Goal: Information Seeking & Learning: Find specific fact

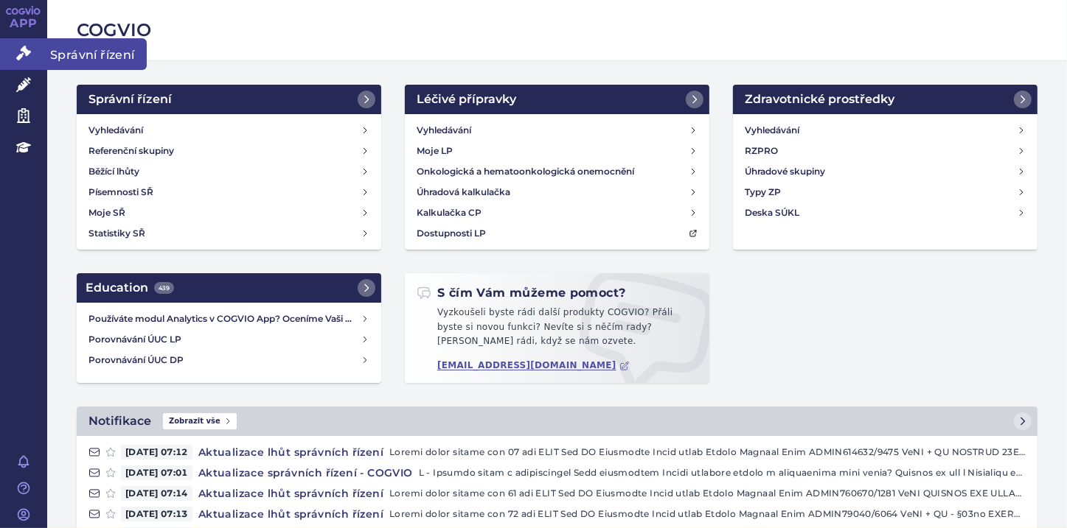
click at [28, 59] on icon at bounding box center [23, 53] width 15 height 15
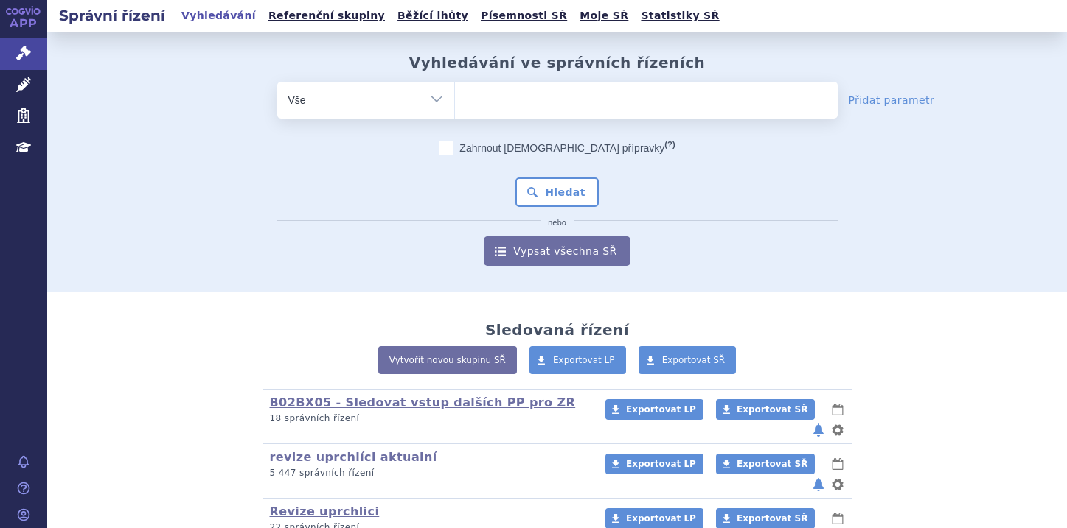
click at [483, 94] on ul at bounding box center [646, 97] width 383 height 31
click at [455, 94] on select at bounding box center [454, 99] width 1 height 37
type input "fa"
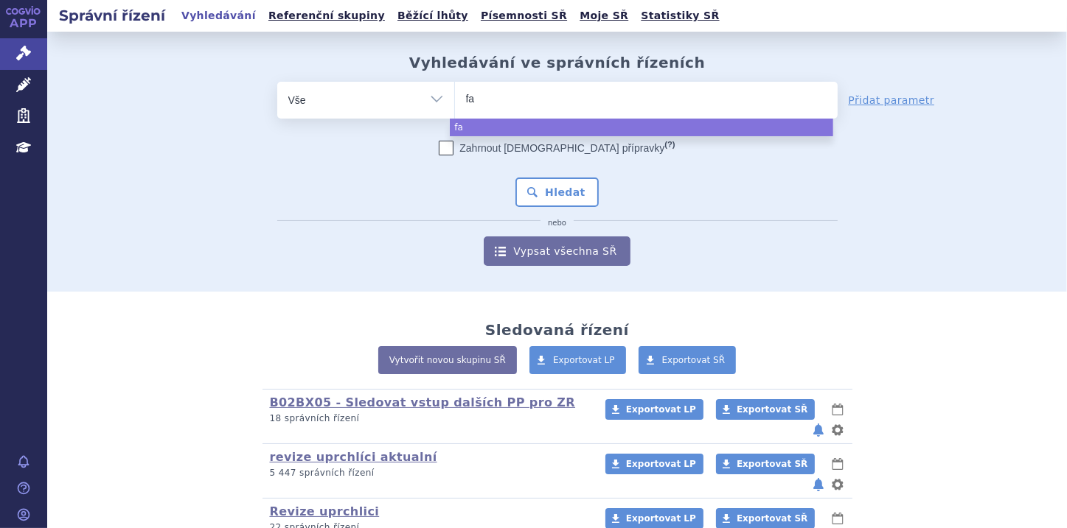
type input "fab"
type input "fabh"
type input "fabha"
type input "fabhal"
type input "fabhalta"
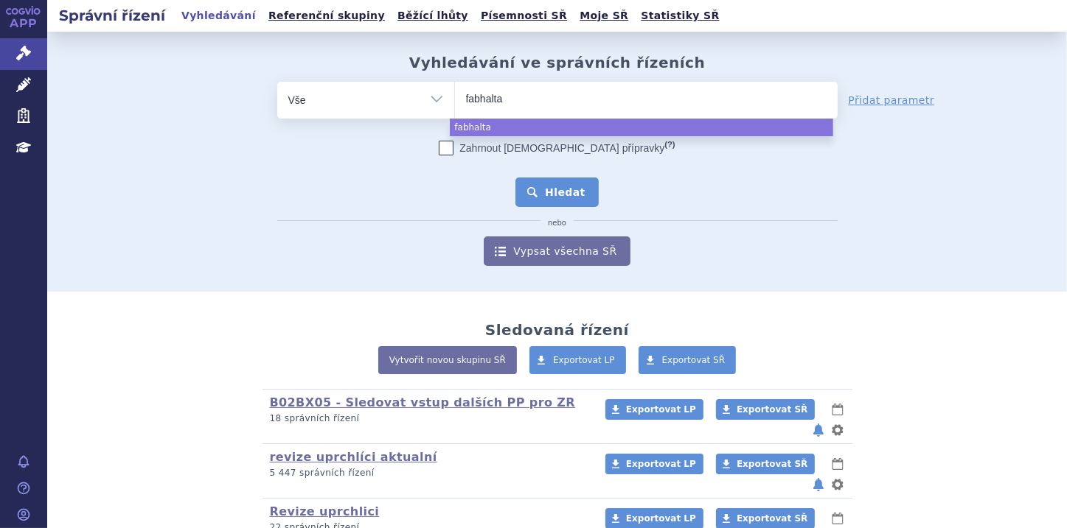
select select "fabhalta"
click at [571, 189] on button "Hledat" at bounding box center [556, 192] width 83 height 29
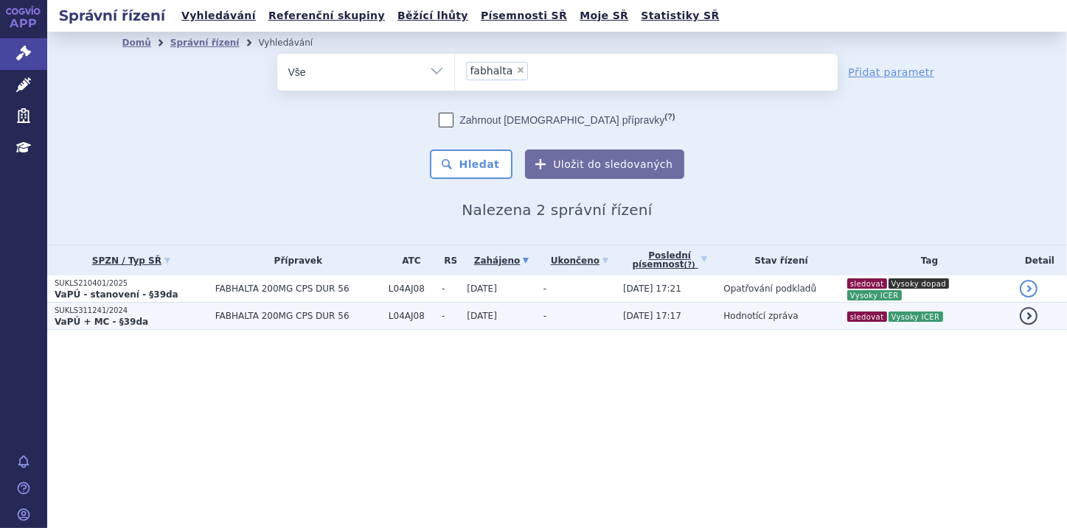
click at [150, 323] on p "VaPÚ + MC - §39da" at bounding box center [131, 322] width 153 height 12
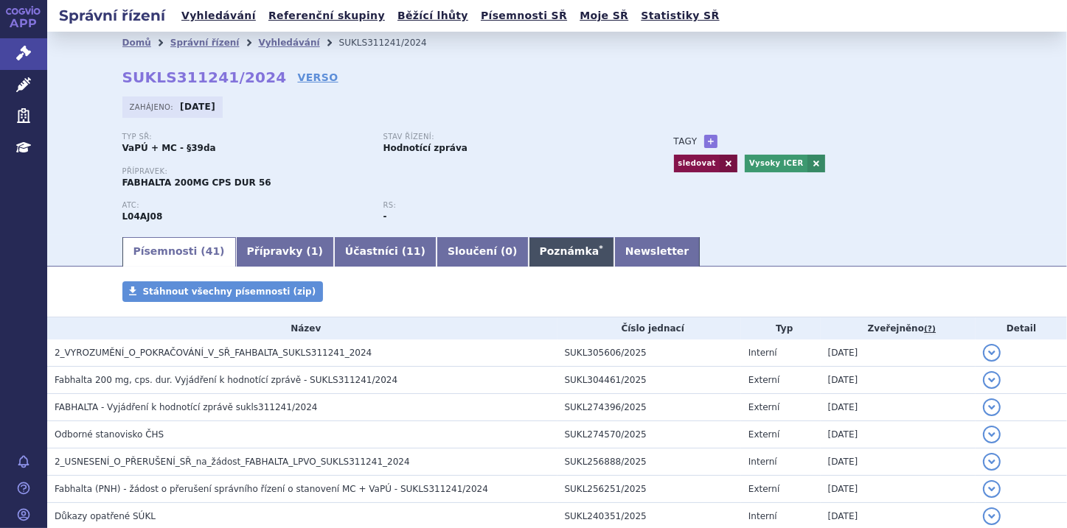
click at [528, 256] on link "Poznámka *" at bounding box center [570, 251] width 85 height 29
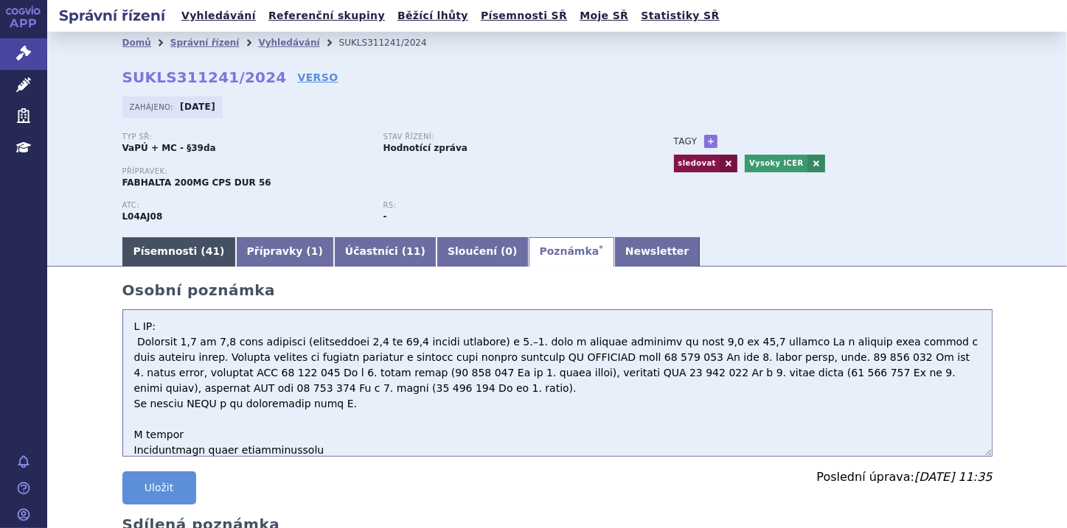
click at [166, 254] on link "Písemnosti ( 41 )" at bounding box center [179, 251] width 114 height 29
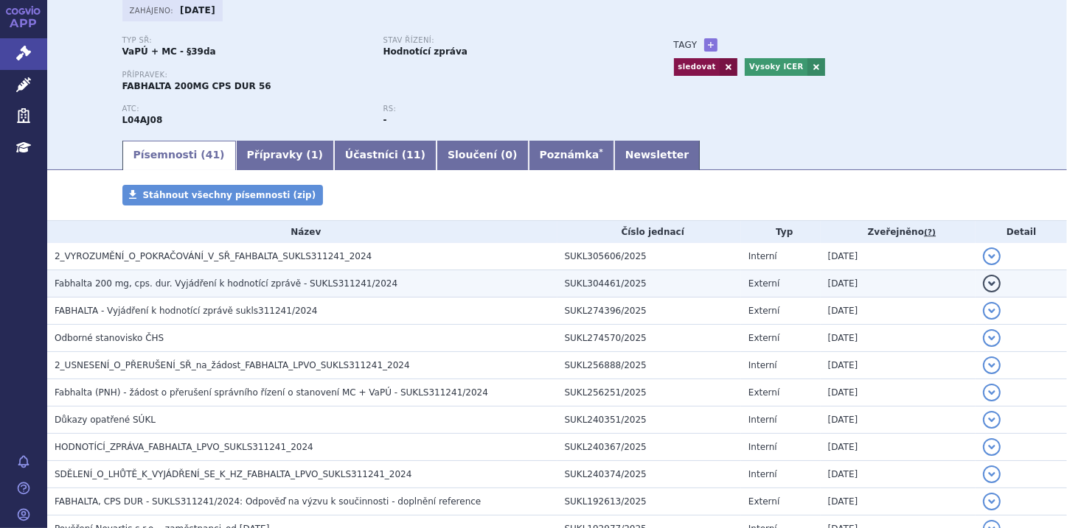
scroll to position [118, 0]
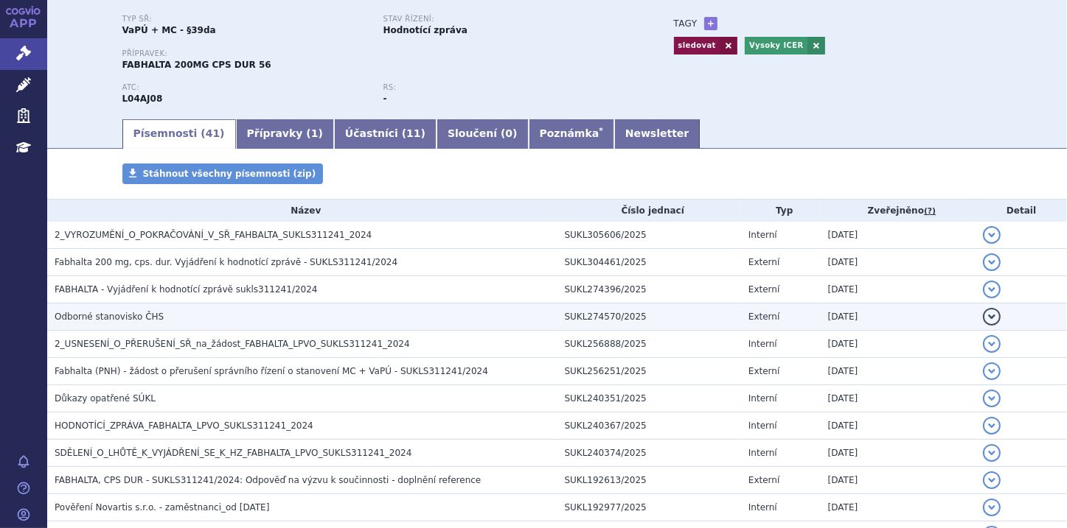
click at [254, 321] on h3 "Odborné stanovisko ČHS" at bounding box center [306, 317] width 503 height 15
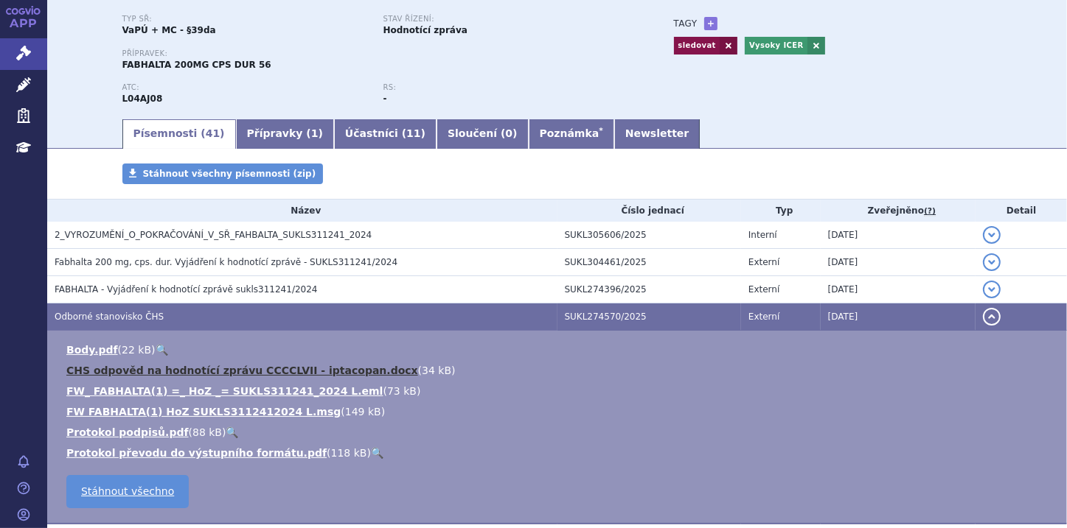
click at [295, 374] on link "CHS odpověd na hodnotící zprávu CCCCLVII - iptacopan.docx" at bounding box center [242, 371] width 352 height 12
click at [983, 316] on button "detail" at bounding box center [992, 317] width 18 height 18
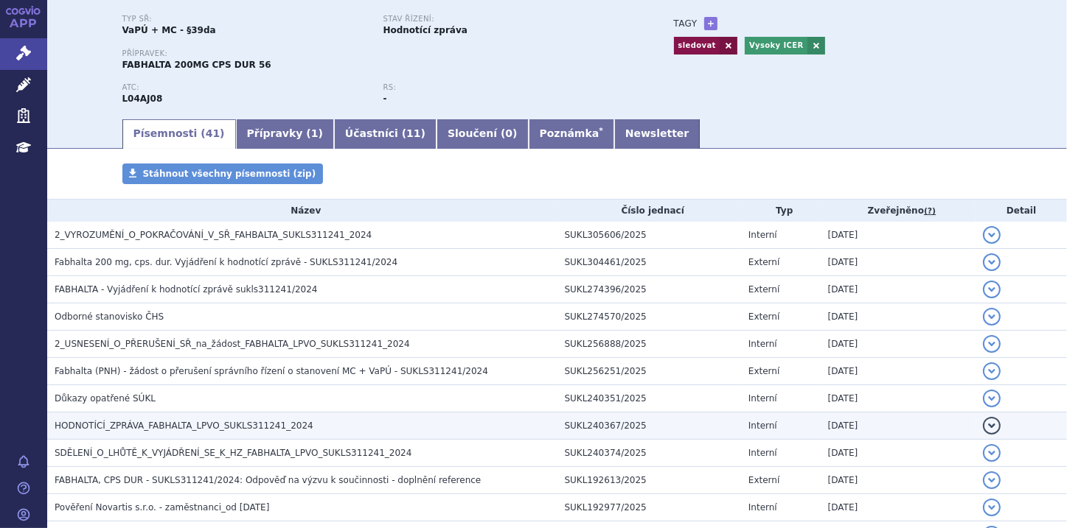
click at [983, 422] on button "detail" at bounding box center [992, 426] width 18 height 18
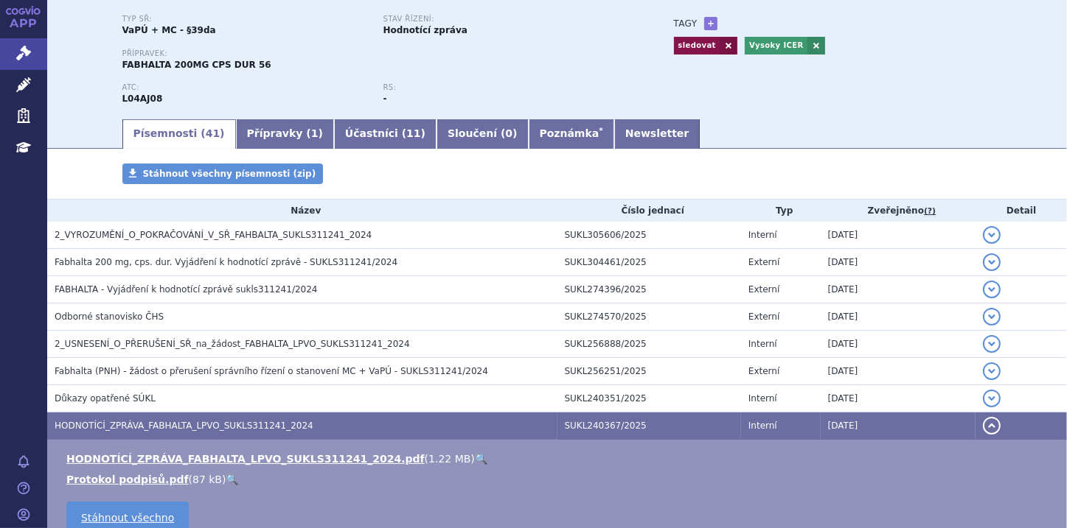
click at [475, 458] on link "🔍" at bounding box center [481, 459] width 13 height 12
click at [266, 453] on link "HODNOTÍCÍ_ZPRÁVA_FABHALTA_LPVO_SUKLS311241_2024.pdf" at bounding box center [245, 459] width 358 height 12
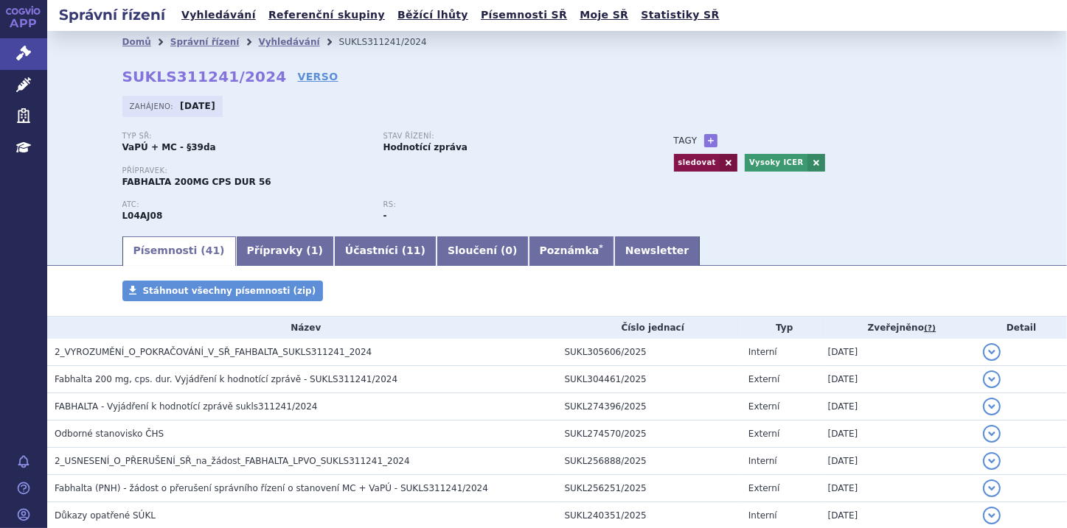
scroll to position [0, 0]
drag, startPoint x: 114, startPoint y: 77, endPoint x: 251, endPoint y: 76, distance: 137.1
click at [251, 76] on div "Domů Správní řízení Vyhledávání SUKLS311241/2024 SUKLS311241/2024 VERSO Zahájen…" at bounding box center [557, 144] width 929 height 181
copy strong "SUKLS311241/2024"
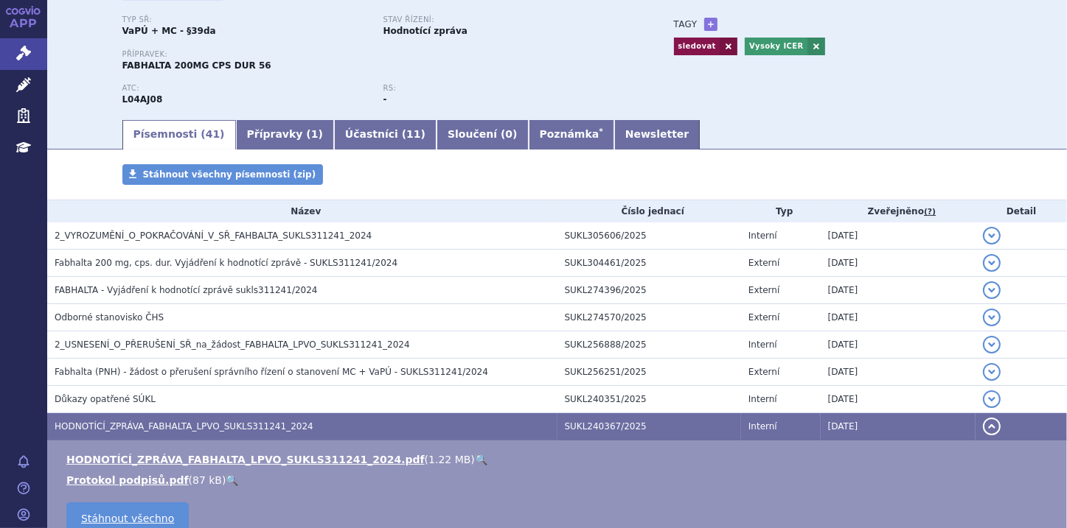
scroll to position [118, 0]
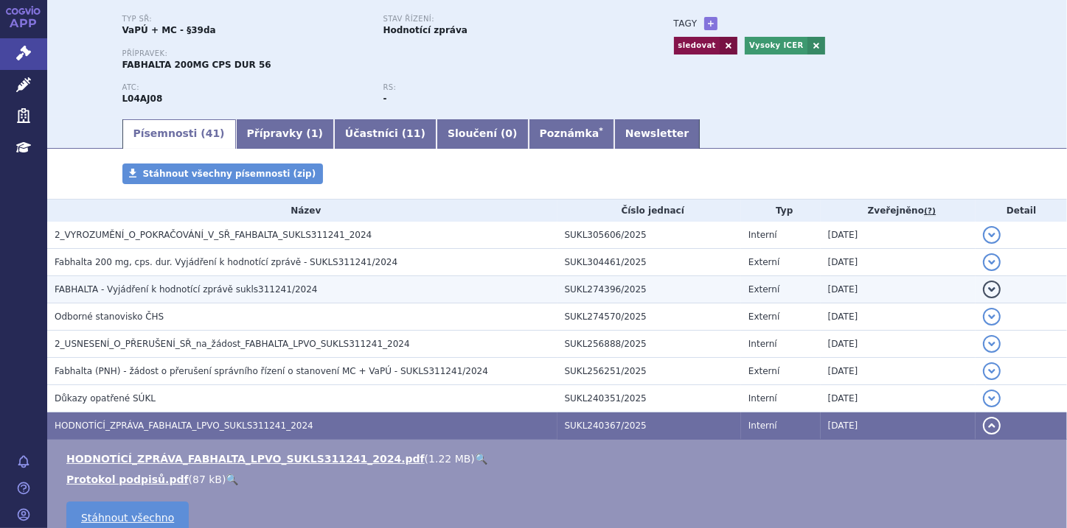
click at [398, 296] on h3 "FABHALTA - Vyjádření k hodnotící zprávě sukls311241/2024" at bounding box center [306, 289] width 503 height 15
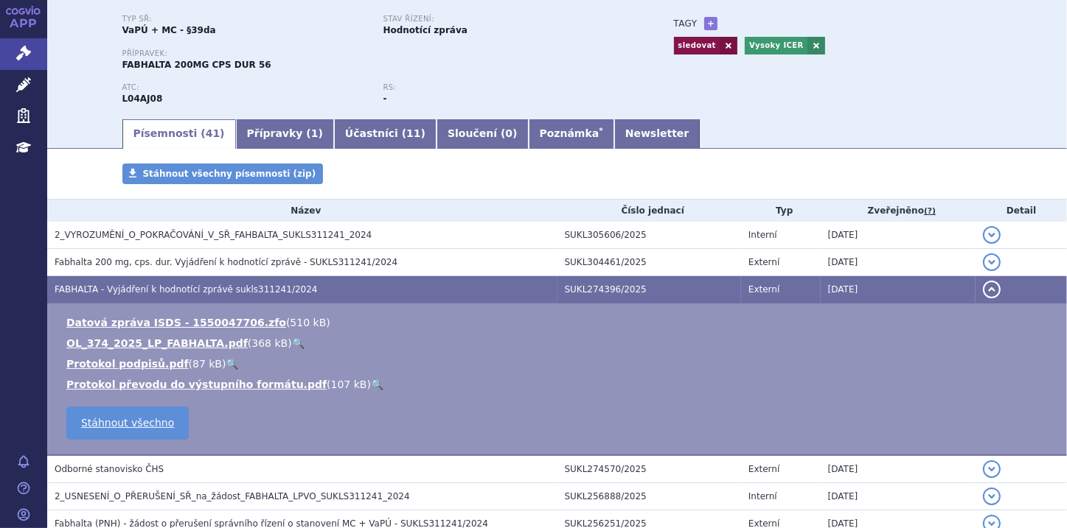
click at [292, 343] on link "🔍" at bounding box center [298, 344] width 13 height 12
click at [983, 290] on button "detail" at bounding box center [992, 290] width 18 height 18
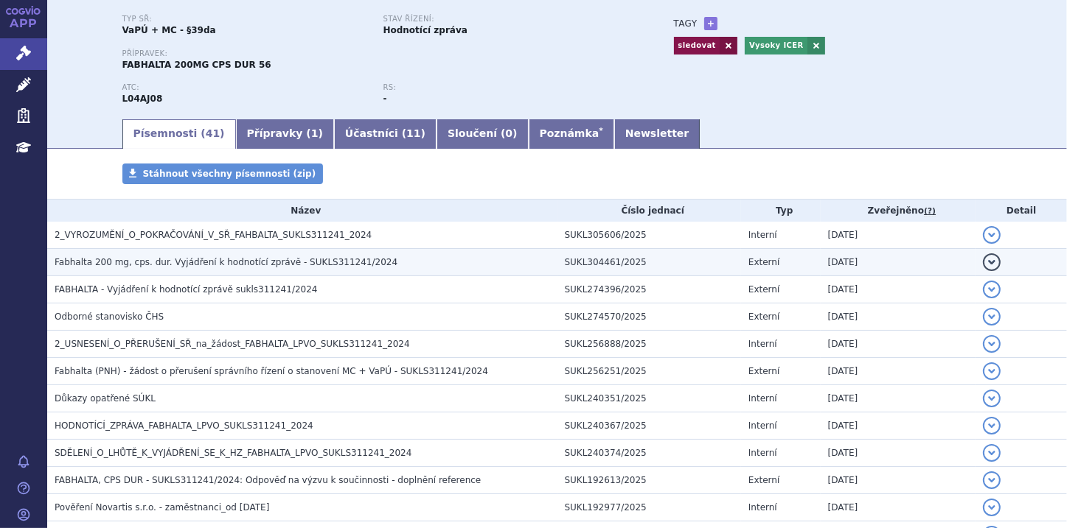
click at [155, 265] on span "Fabhalta 200 mg, cps. dur. Vyjádření k hodnotící zprávě - SUKLS311241/2024" at bounding box center [226, 262] width 343 height 10
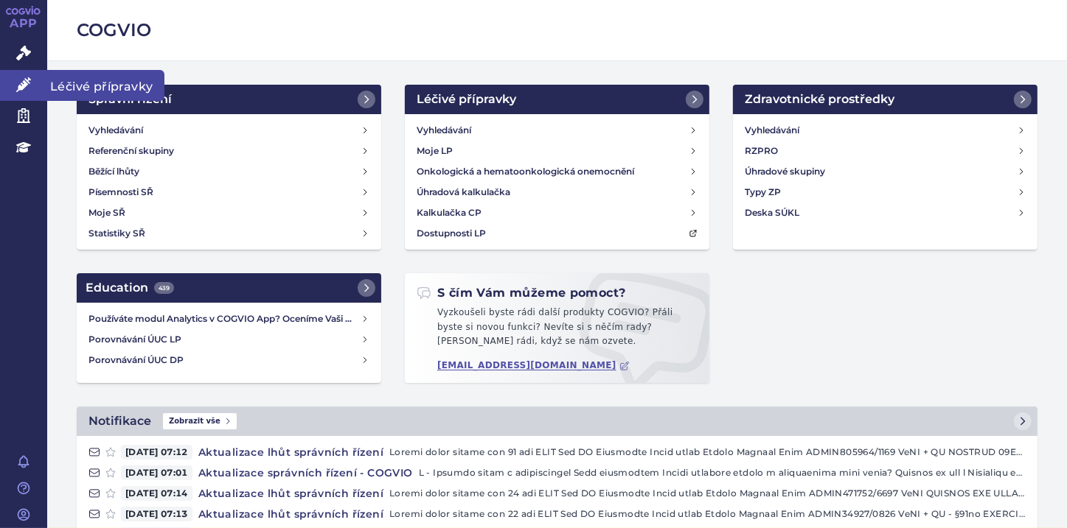
click at [27, 79] on icon at bounding box center [23, 84] width 15 height 15
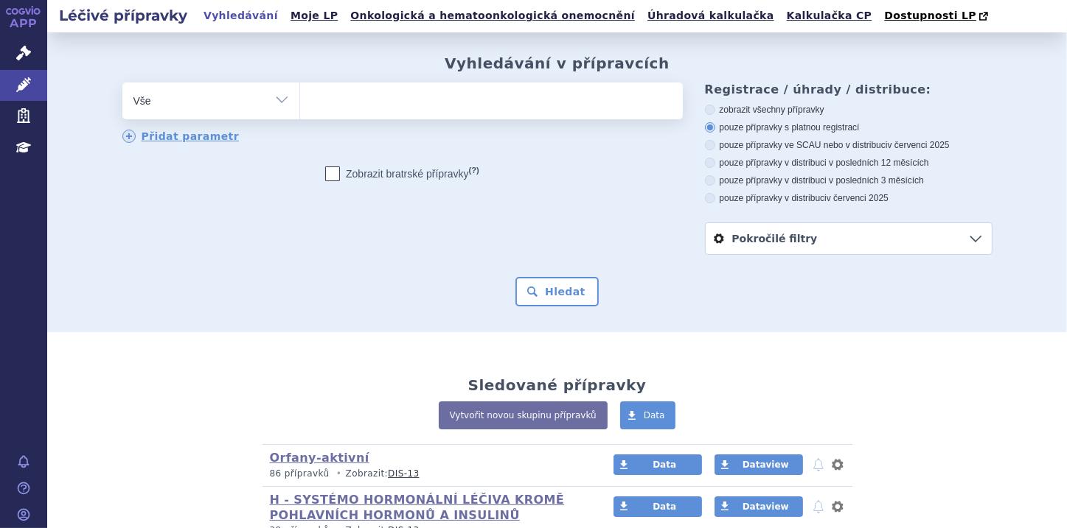
click at [363, 97] on ul at bounding box center [491, 98] width 383 height 31
click at [300, 97] on select at bounding box center [299, 100] width 1 height 37
type input "fa"
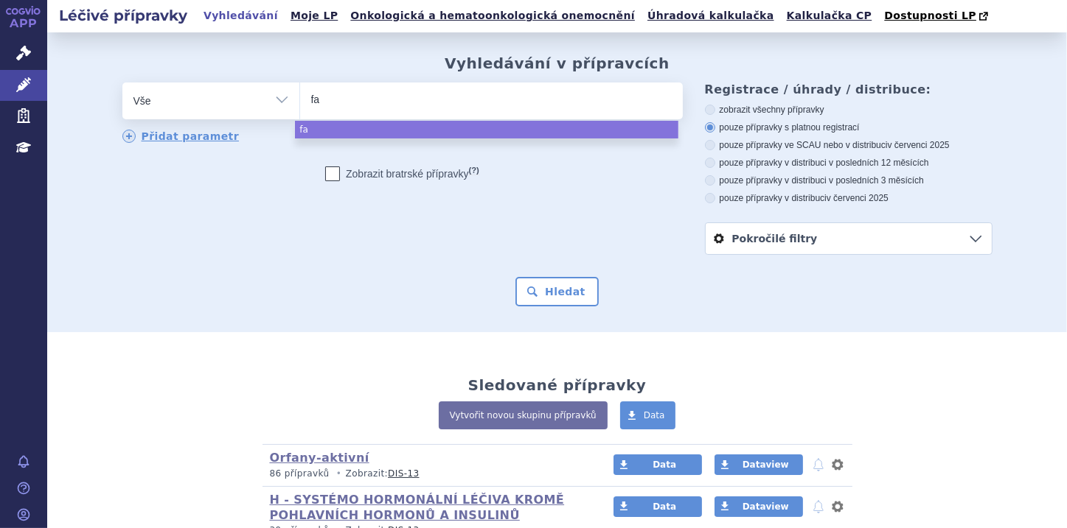
type input "fab"
type input "fabha"
type input "fabhal"
type input "fabhalta"
select select "fabhalta"
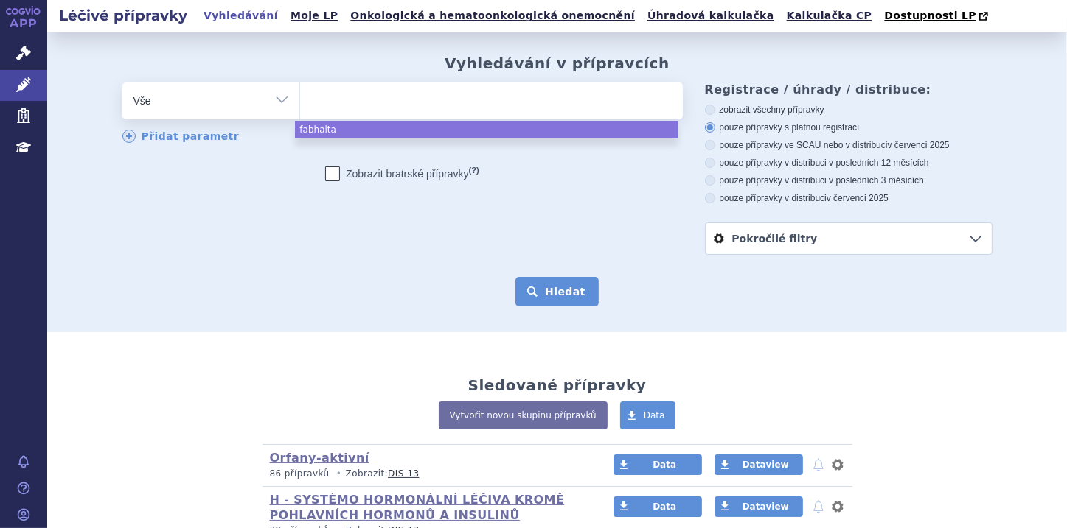
click at [569, 289] on button "Hledat" at bounding box center [556, 291] width 83 height 29
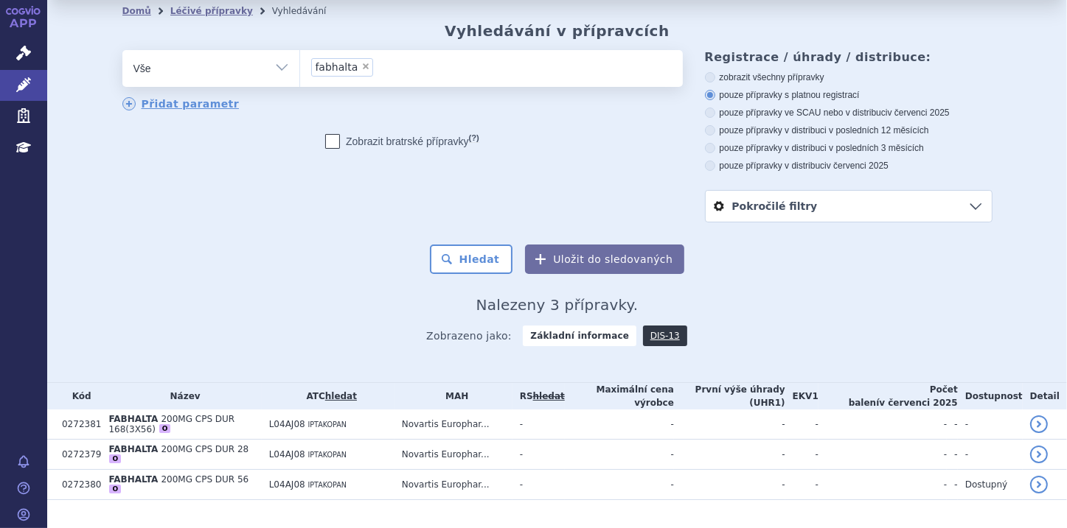
scroll to position [50, 0]
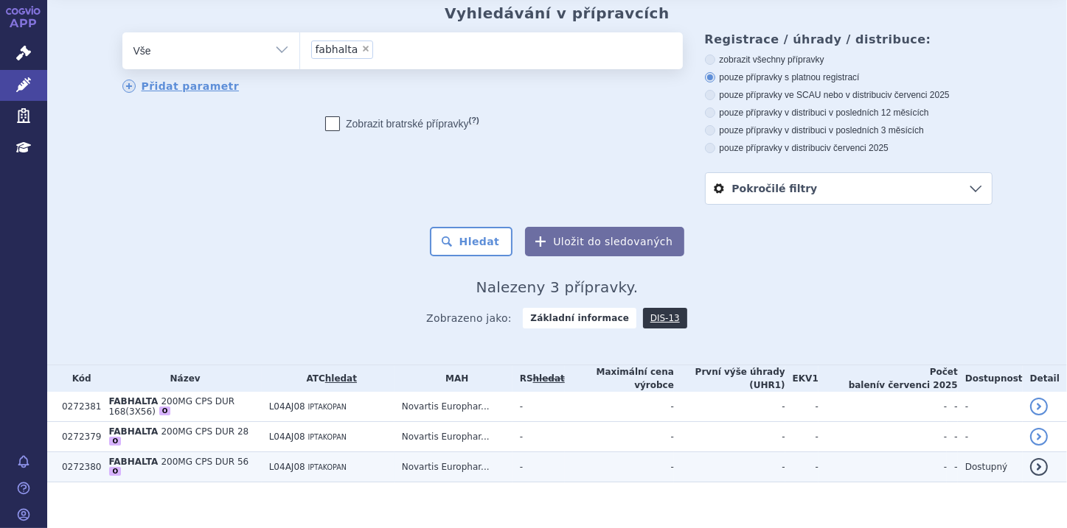
click at [164, 457] on span "200MG CPS DUR 56" at bounding box center [205, 462] width 88 height 10
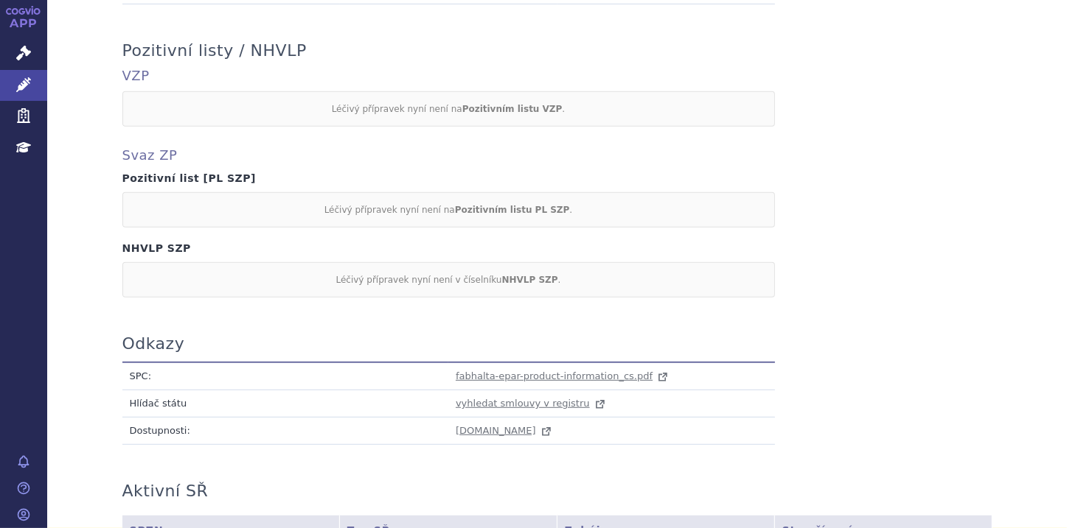
scroll to position [855, 0]
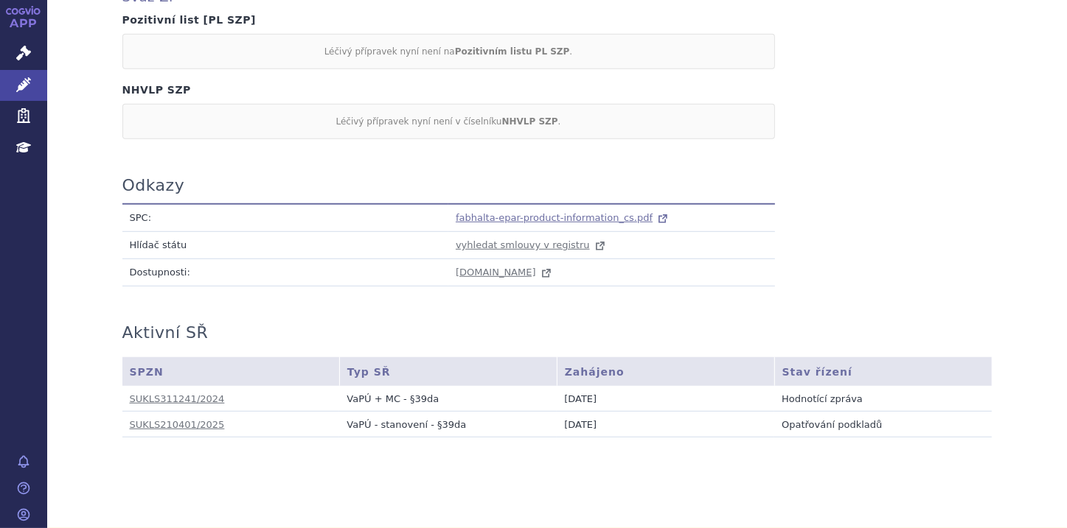
click at [518, 212] on span "fabhalta-epar-product-information_cs.pdf" at bounding box center [554, 217] width 197 height 11
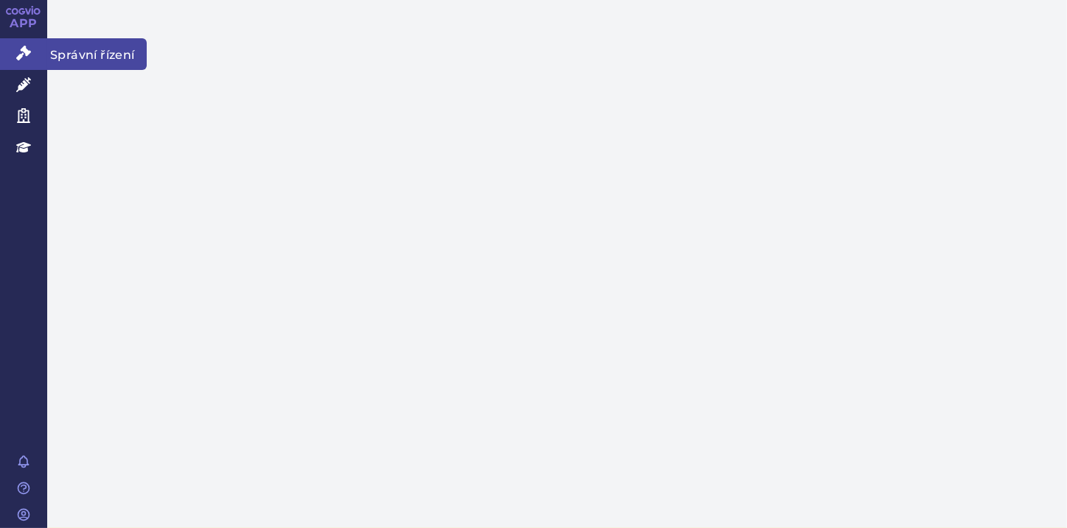
click at [27, 55] on icon at bounding box center [23, 53] width 15 height 15
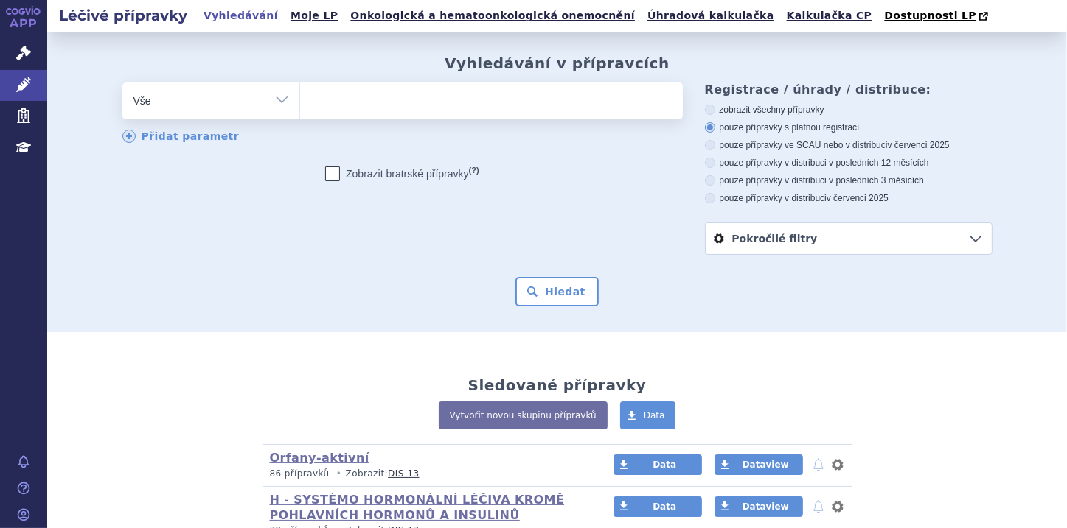
click at [449, 112] on ul at bounding box center [491, 98] width 383 height 31
click at [300, 112] on select at bounding box center [299, 100] width 1 height 37
type input "as"
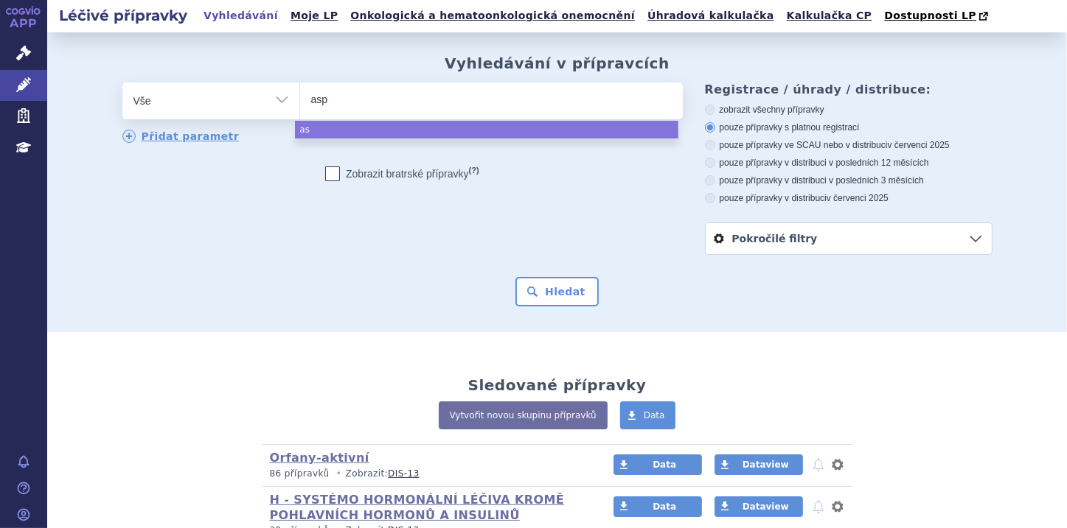
type input "aspa"
type input "aspav"
type input "aspave"
type input "aspavel"
type input "aspaveli"
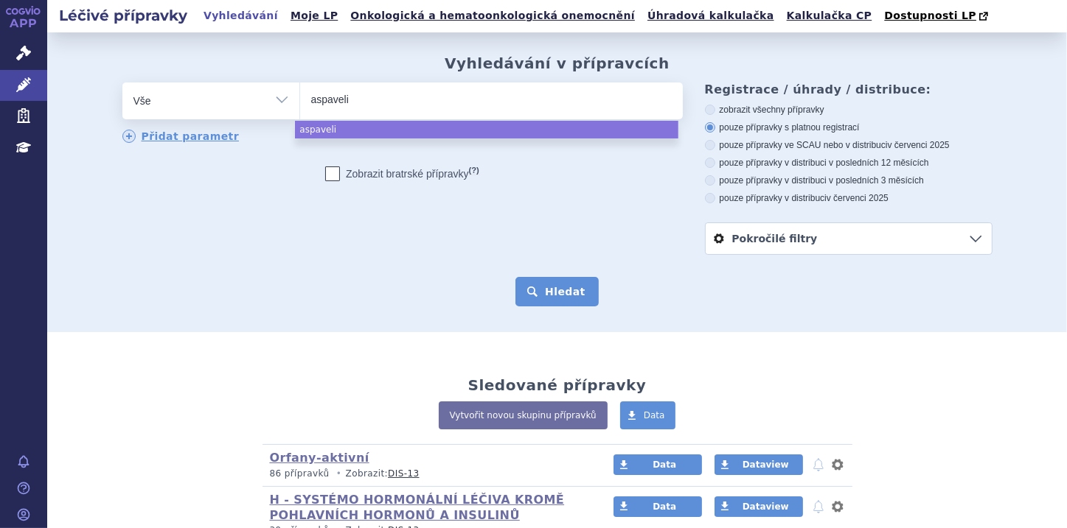
select select "aspaveli"
click at [532, 280] on button "Hledat" at bounding box center [556, 291] width 83 height 29
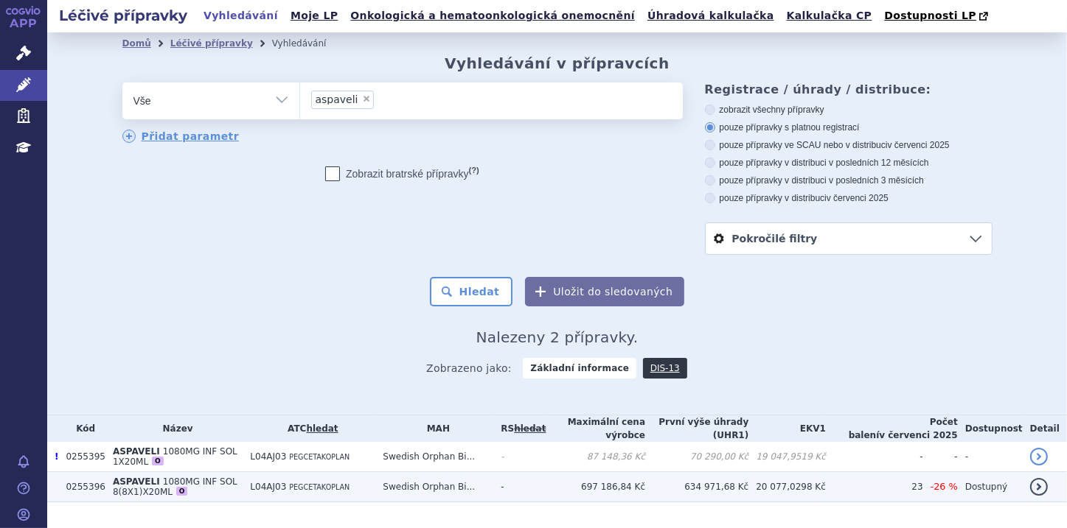
click at [203, 477] on span "1080MG INF SOL 8(8X1)X20ML" at bounding box center [175, 487] width 125 height 21
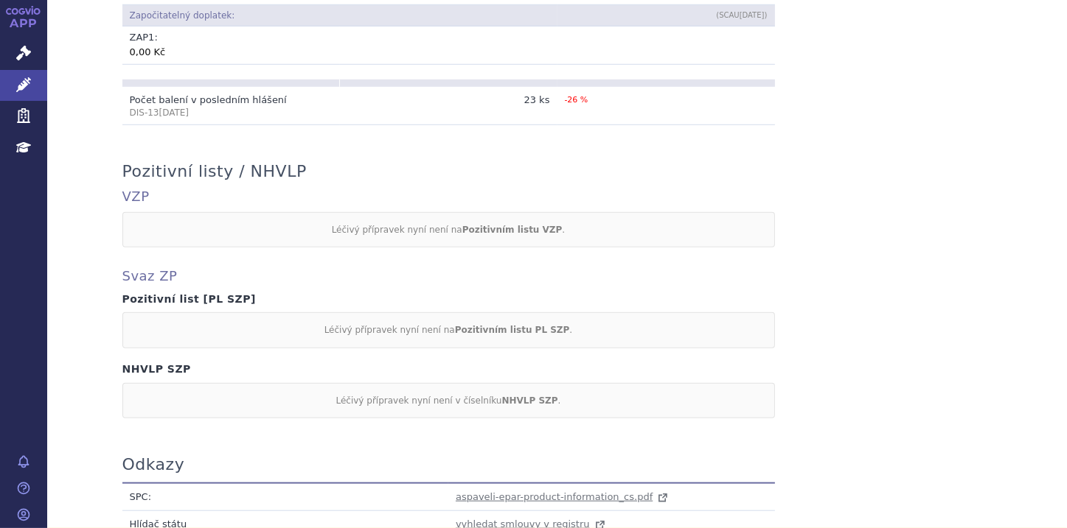
scroll to position [1356, 0]
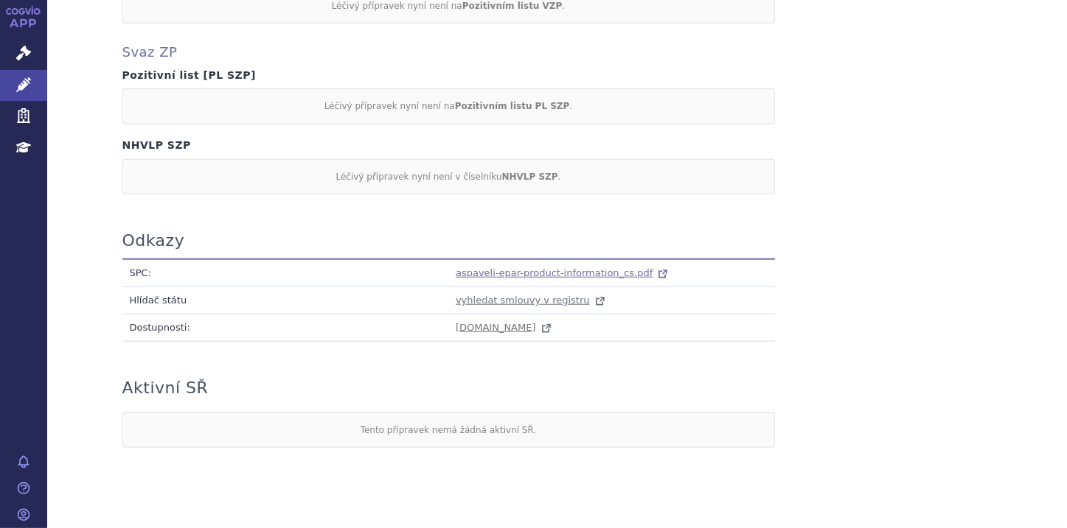
click at [521, 268] on span "aspaveli-epar-product-information_cs.pdf" at bounding box center [554, 273] width 197 height 11
